Goal: Transaction & Acquisition: Purchase product/service

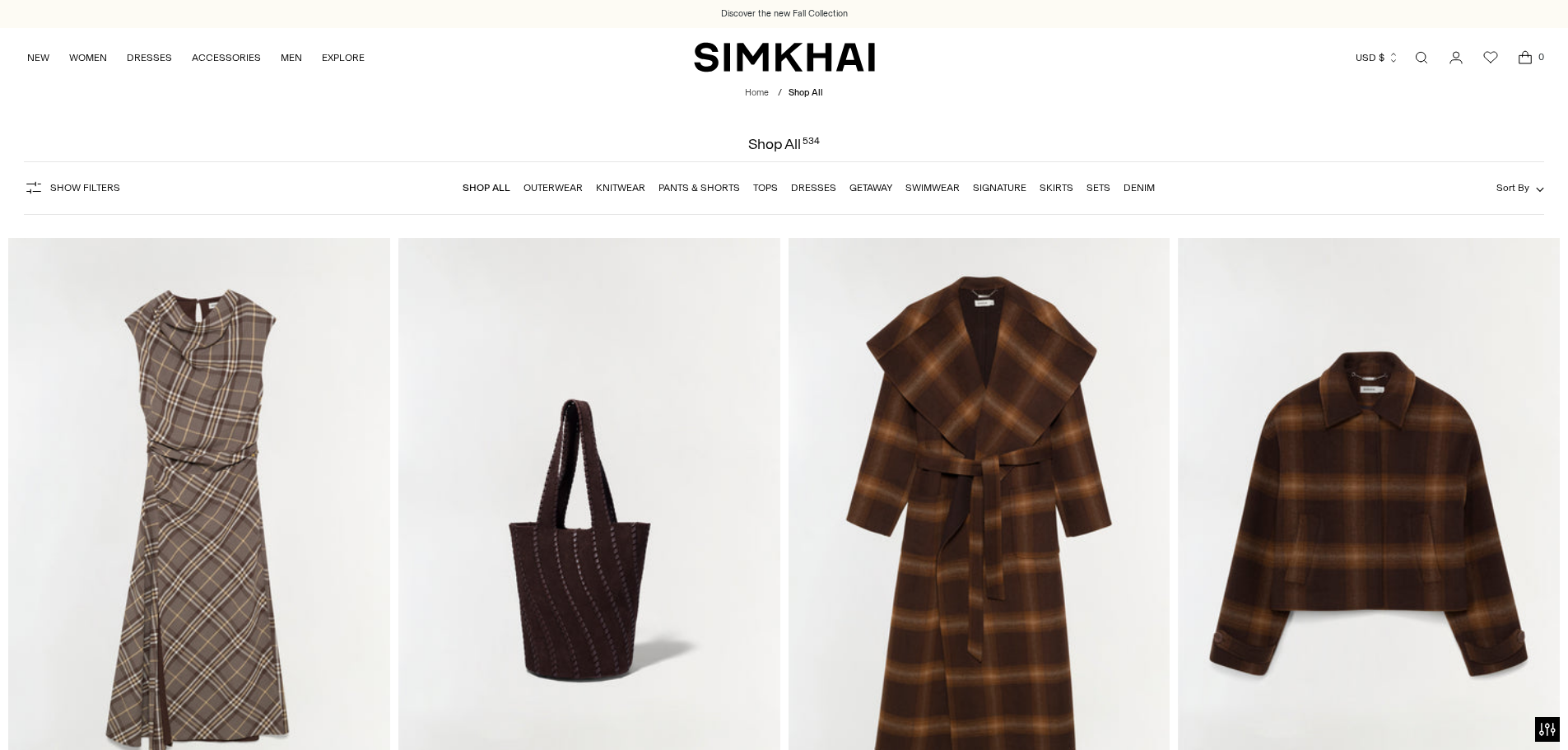
click at [41, 58] on link "NEW" at bounding box center [39, 58] width 22 height 36
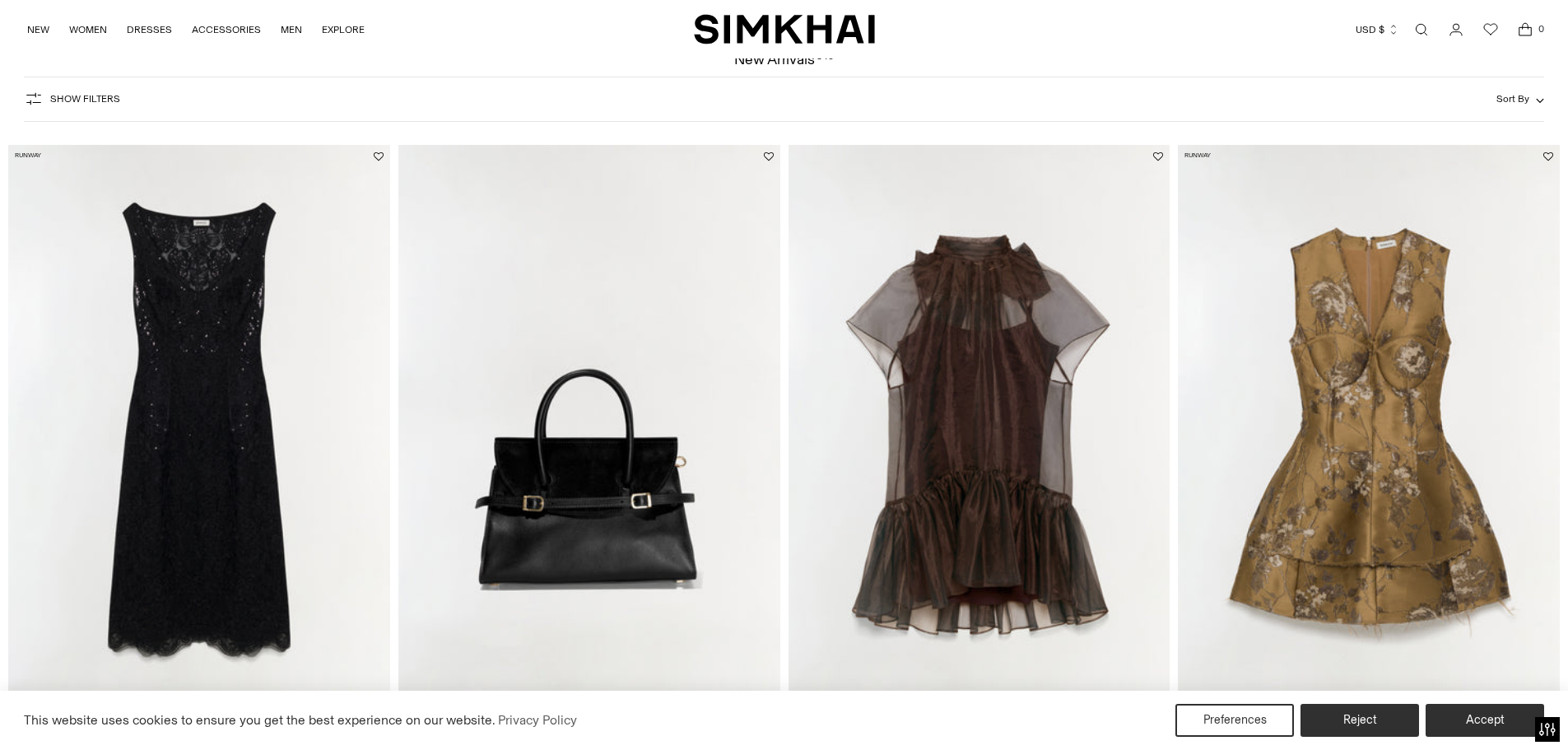
scroll to position [82, 0]
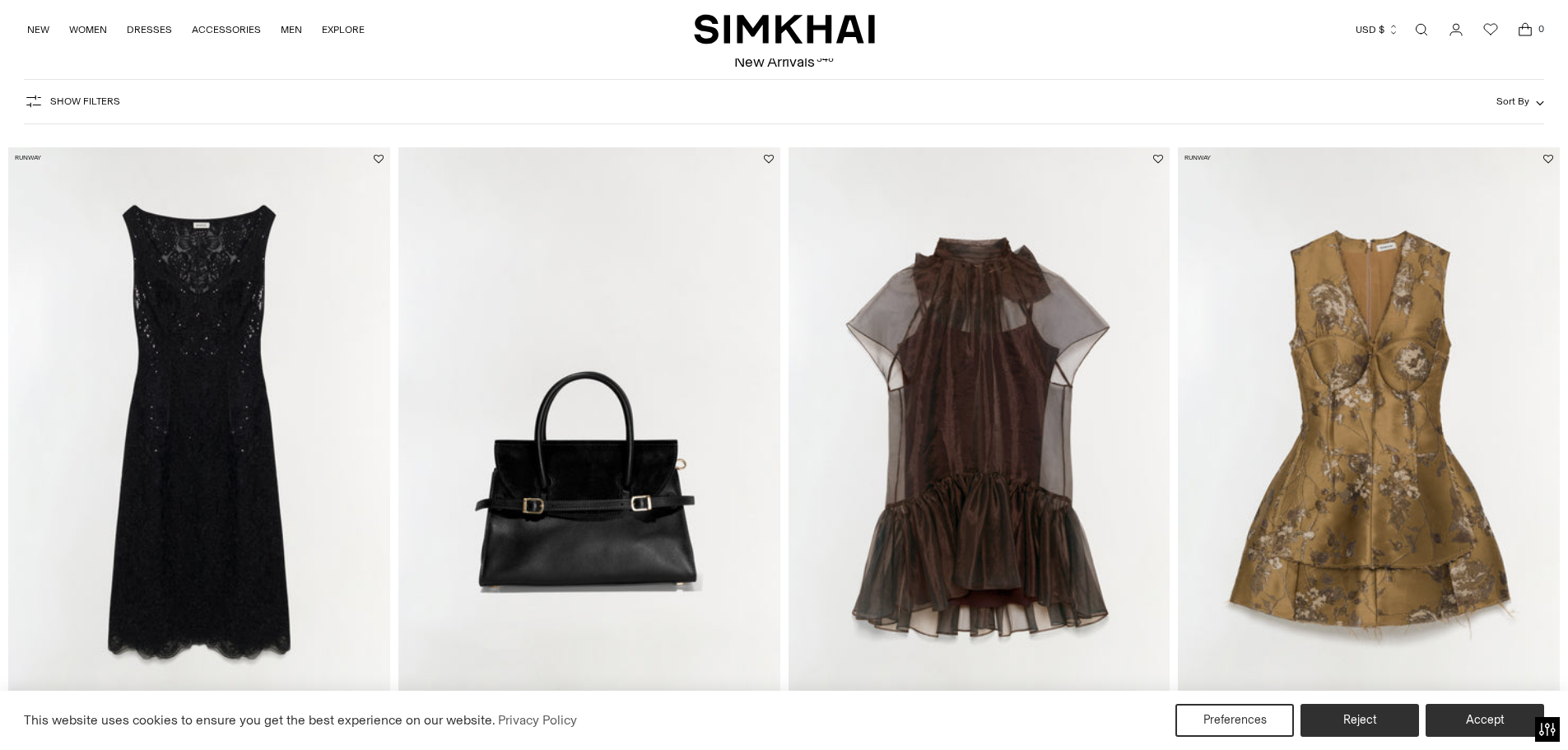
click at [1075, 398] on img at bounding box center [979, 434] width 382 height 573
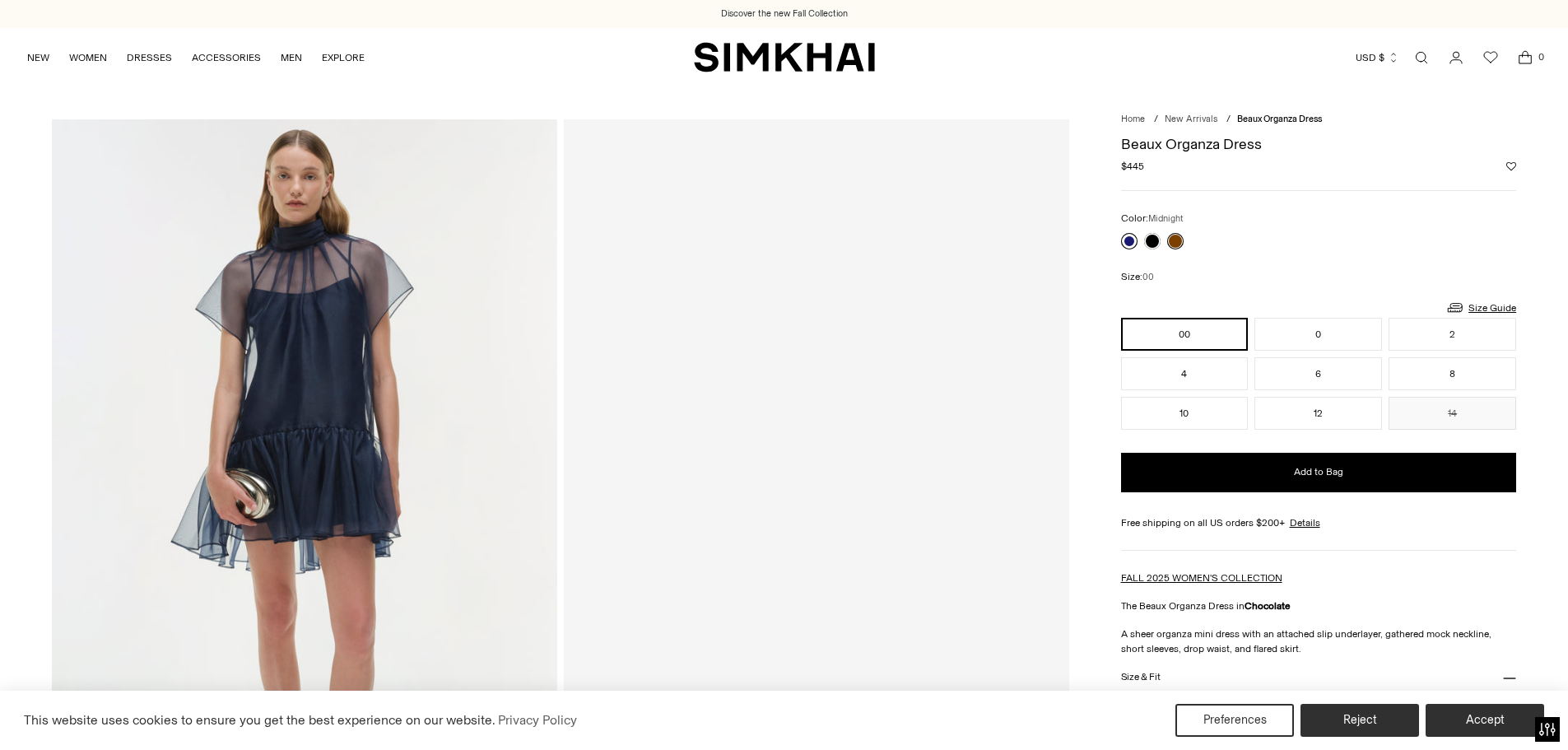
click at [1131, 241] on link at bounding box center [1129, 241] width 16 height 16
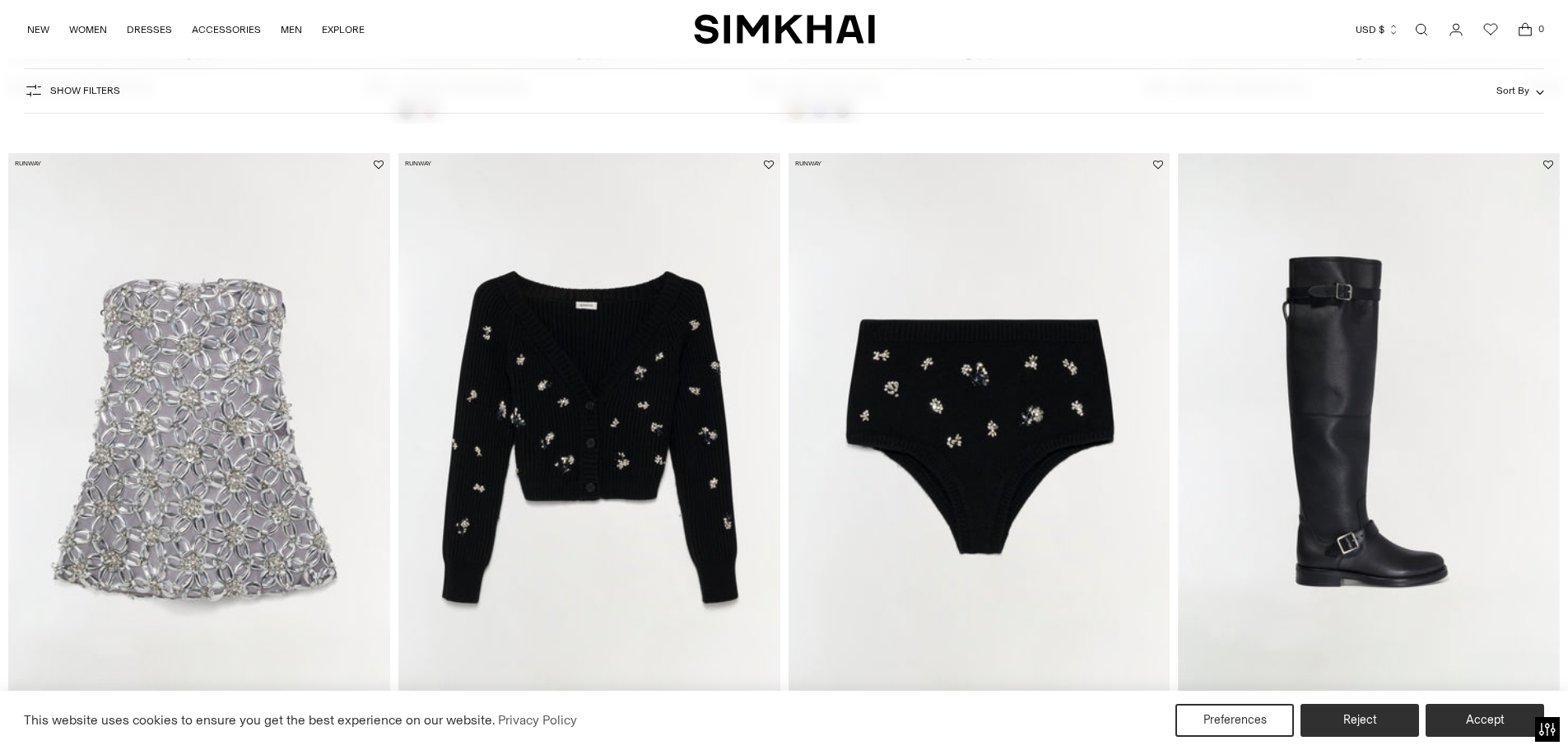
scroll to position [741, 0]
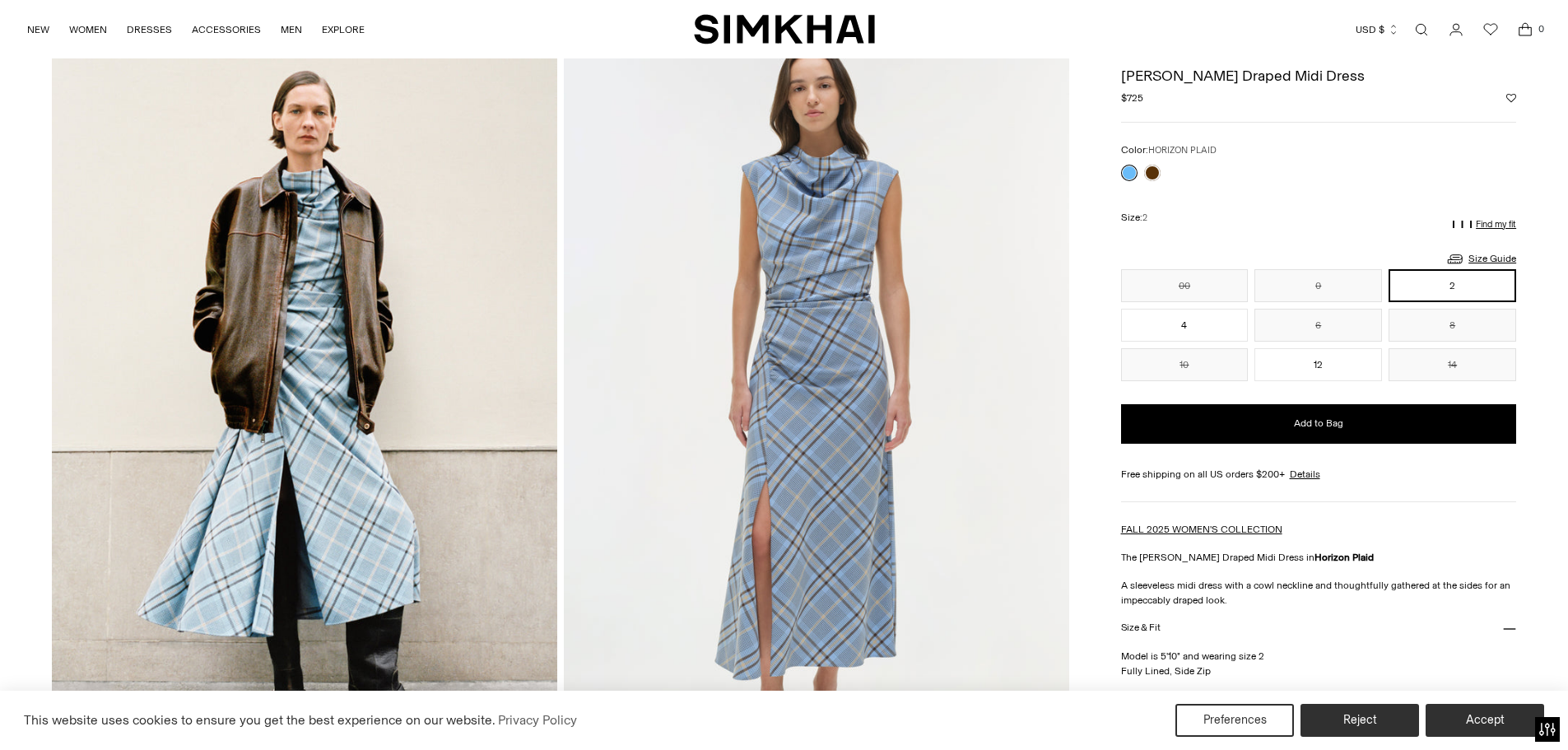
scroll to position [82, 0]
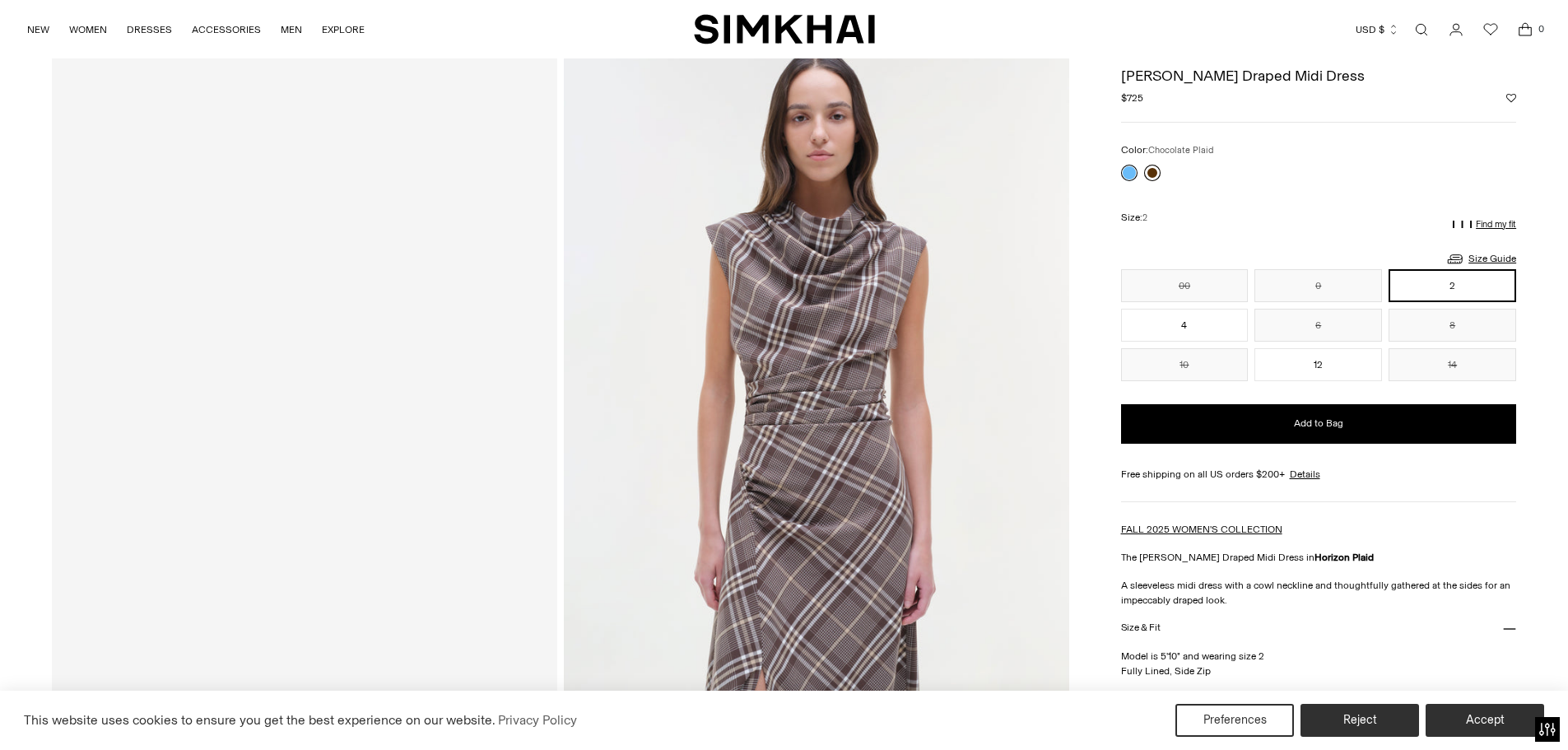
click at [1149, 176] on link at bounding box center [1152, 173] width 16 height 16
